Goal: Navigation & Orientation: Go to known website

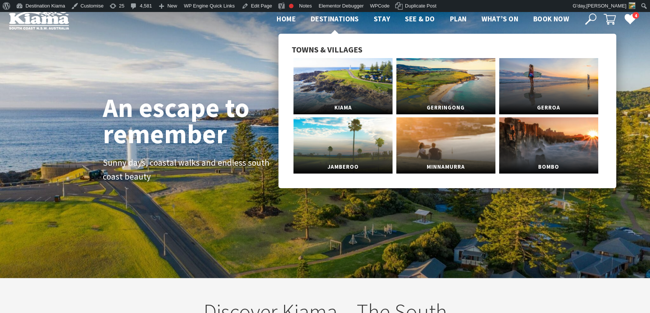
scroll to position [124, 655]
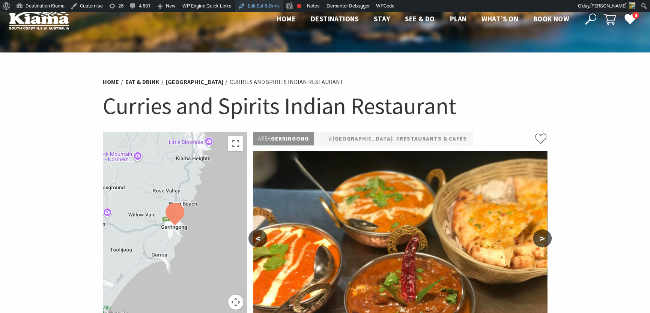
click at [265, 4] on link "Edit Eat & Drink" at bounding box center [259, 6] width 48 height 12
